Goal: Task Accomplishment & Management: Complete application form

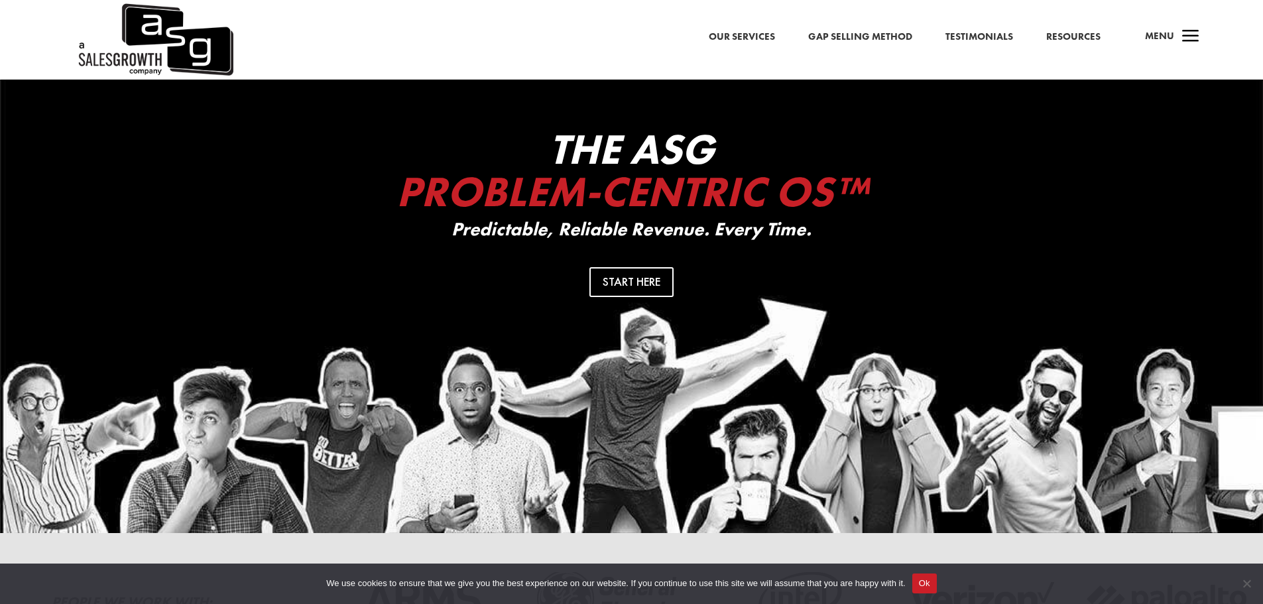
click at [1050, 34] on link "Resources" at bounding box center [1073, 36] width 54 height 17
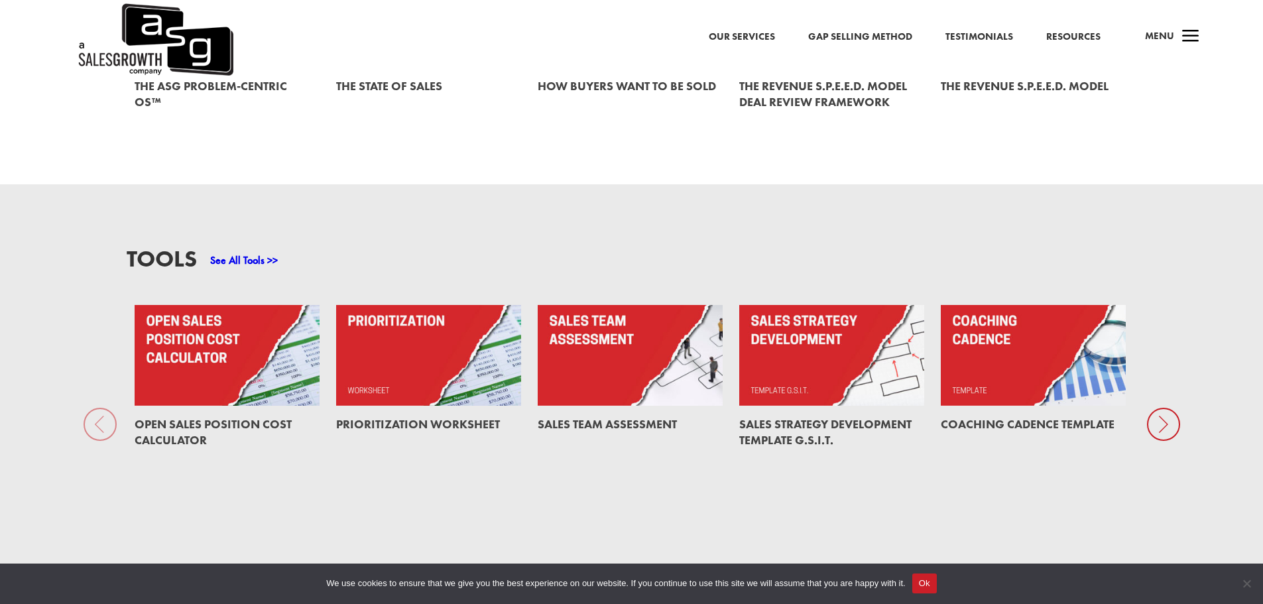
scroll to position [994, 0]
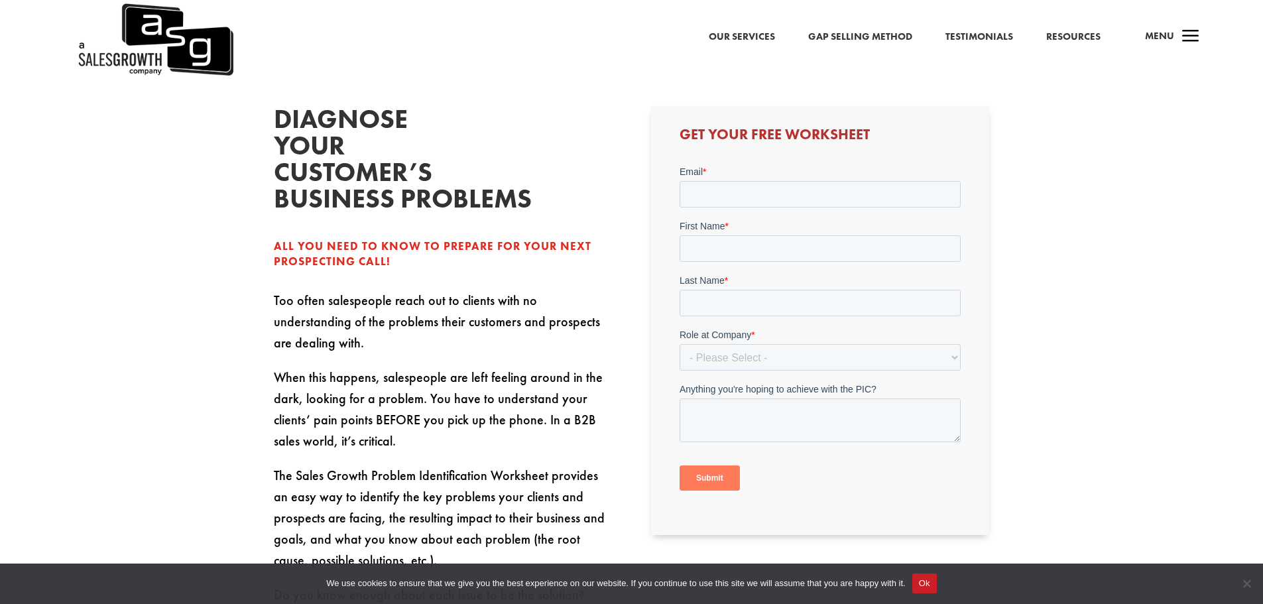
scroll to position [398, 0]
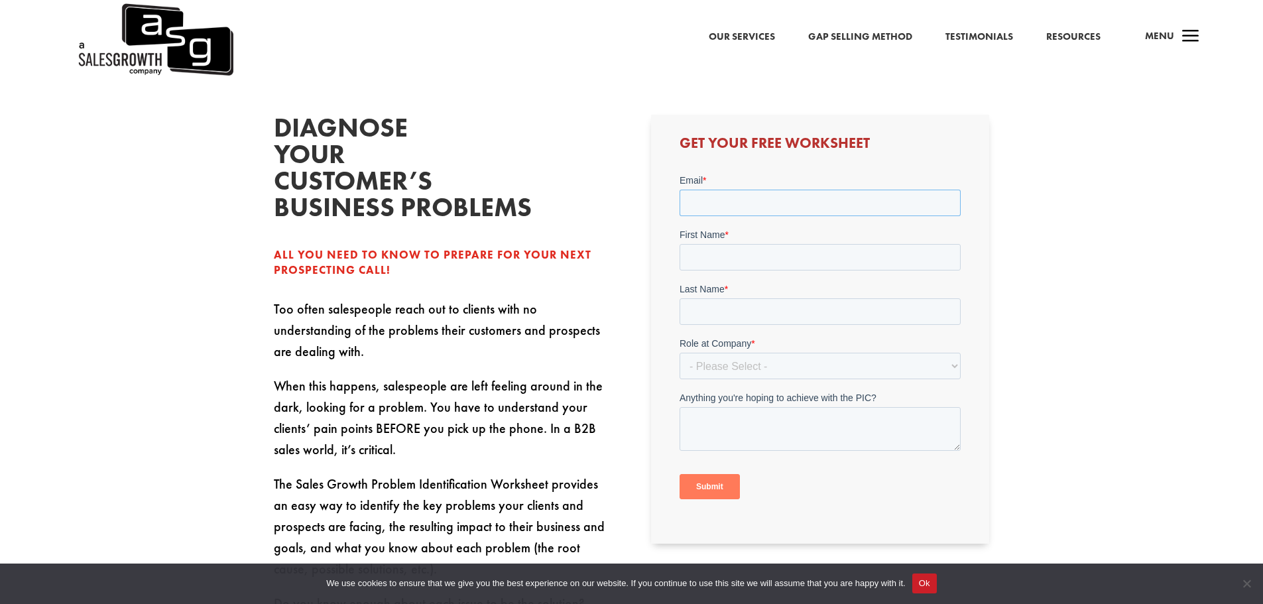
click at [691, 211] on input "Email *" at bounding box center [819, 203] width 281 height 27
click at [742, 211] on input "Email *" at bounding box center [819, 203] width 281 height 27
type input "grayckouds290@gmail.com"
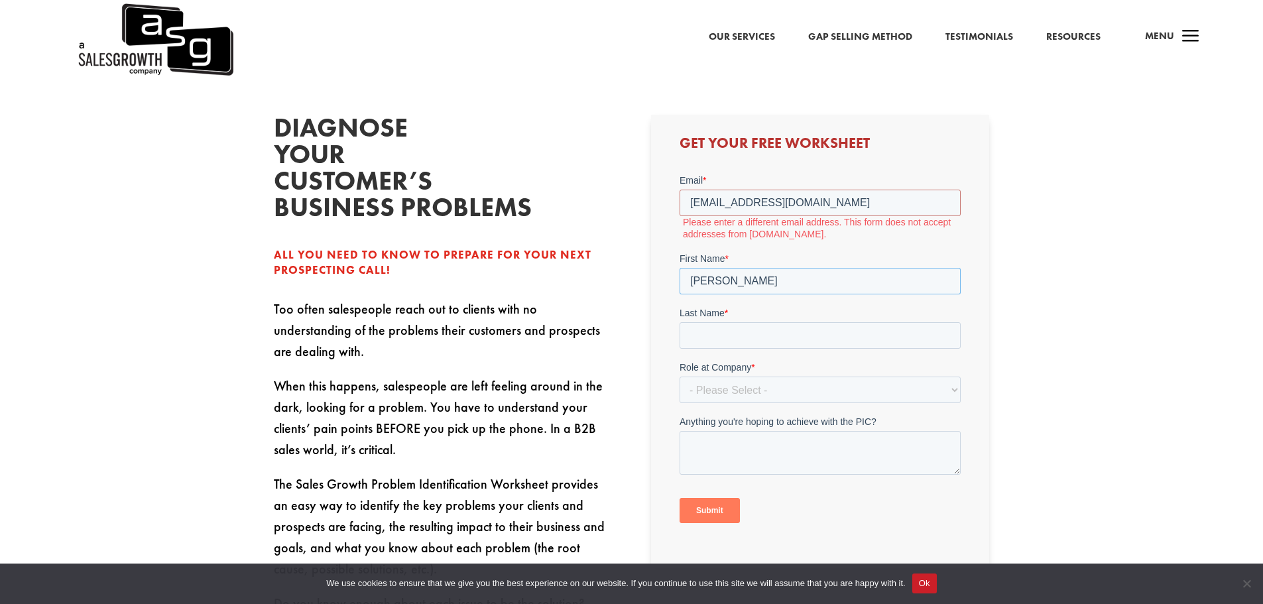
type input "grayson"
type input "hubble"
drag, startPoint x: 720, startPoint y: 201, endPoint x: 730, endPoint y: 213, distance: 15.5
click at [720, 202] on input "grayckouds290@gmail.com" at bounding box center [819, 203] width 281 height 27
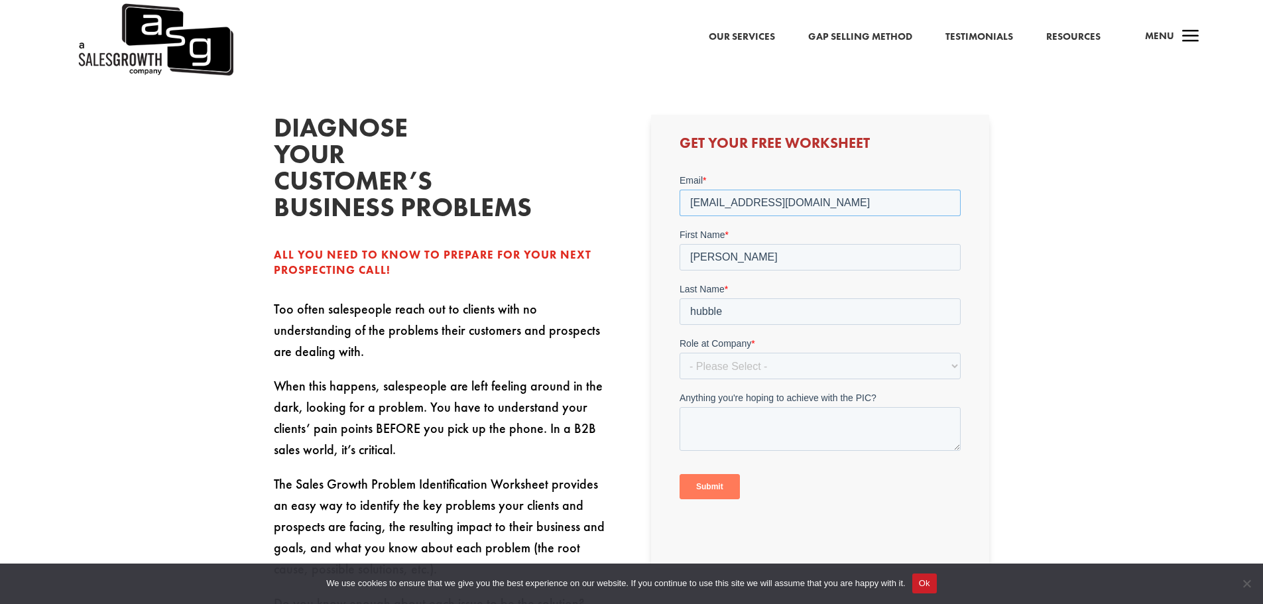
type input "grayclouds290@gmail.com"
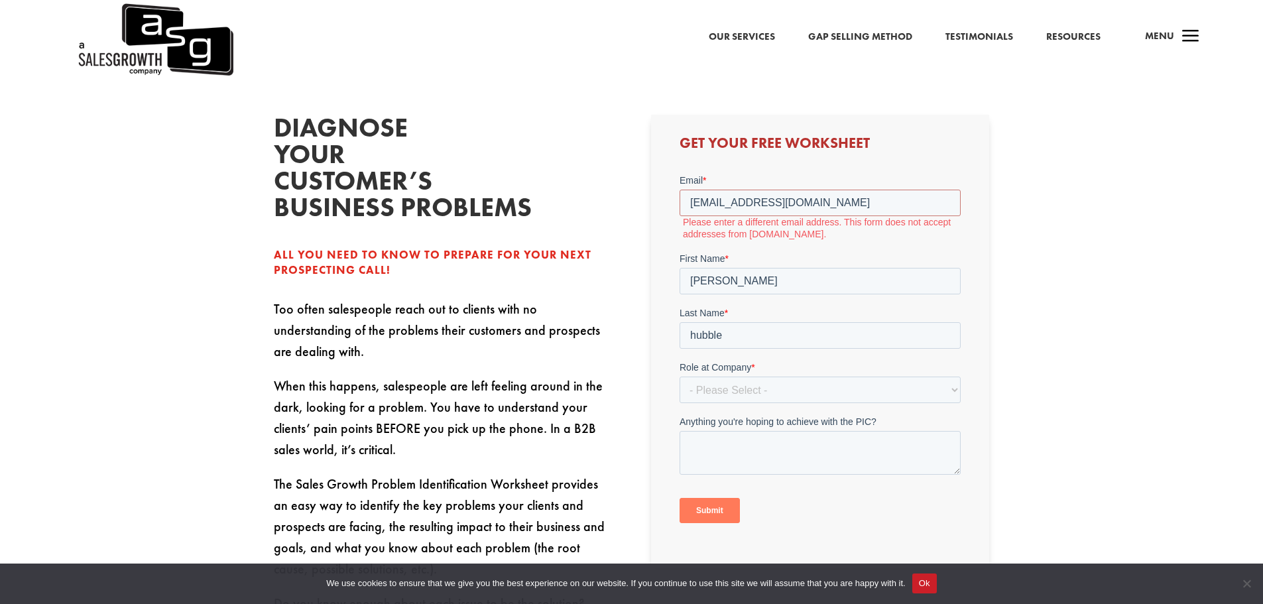
click at [720, 357] on form "Email * grayclouds290@gmail.com Please enter a different email address. This fo…" at bounding box center [819, 354] width 281 height 361
click at [736, 390] on select "- Please Select - C-Level (CRO, CSO, etc) Senior Leadership (VP of Sales, VP of…" at bounding box center [819, 389] width 281 height 27
click at [826, 207] on input "grayclouds290@gmail.com" at bounding box center [819, 203] width 281 height 27
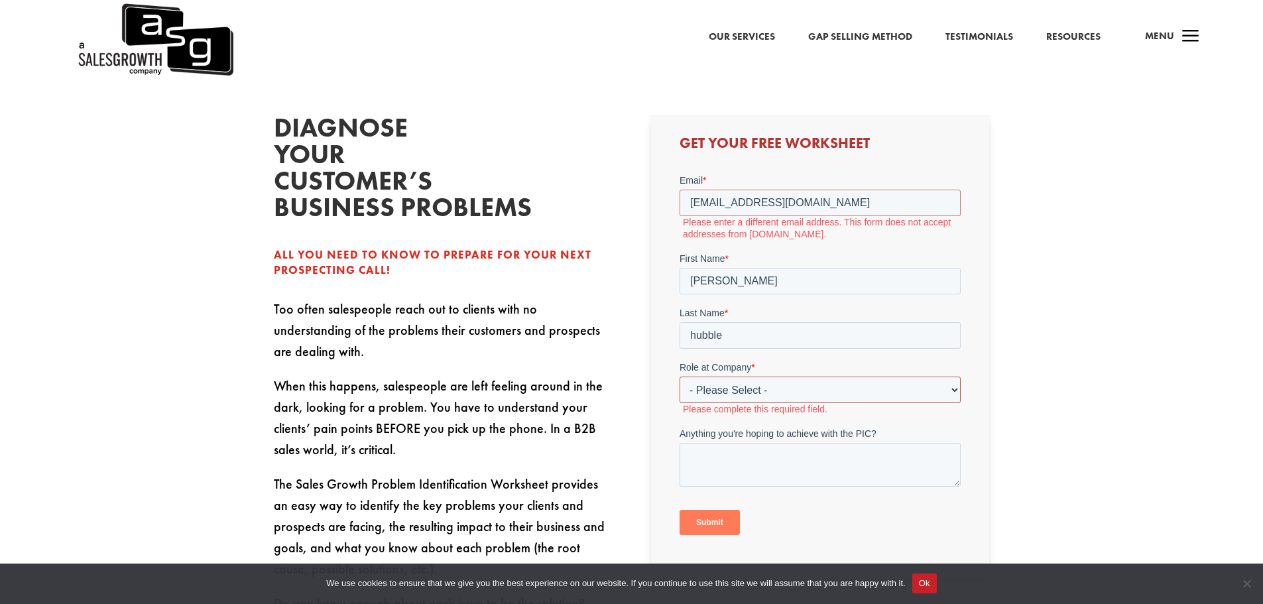
click at [775, 379] on select "- Please Select - C-Level (CRO, CSO, etc) Senior Leadership (VP of Sales, VP of…" at bounding box center [819, 389] width 281 height 27
select select "Individual Contributor (AE, SDR, CSM, etc)"
click at [679, 376] on select "- Please Select - C-Level (CRO, CSO, etc) Senior Leadership (VP of Sales, VP of…" at bounding box center [819, 389] width 281 height 27
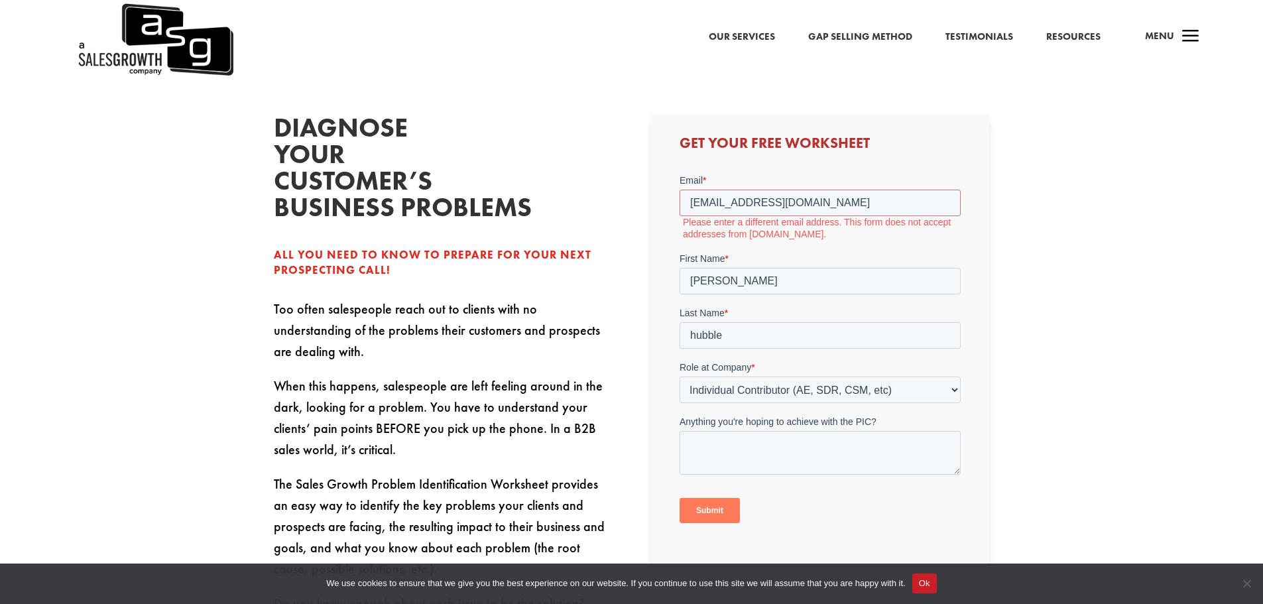
click at [730, 510] on input "Submit" at bounding box center [709, 510] width 60 height 25
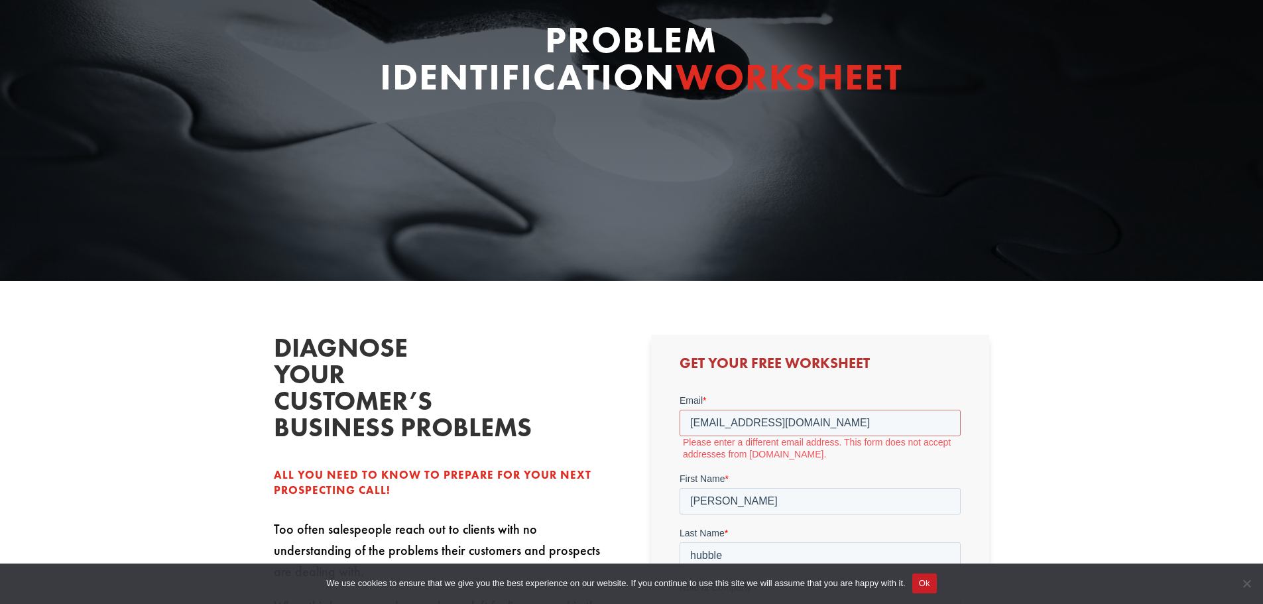
scroll to position [0, 0]
